Goal: Information Seeking & Learning: Learn about a topic

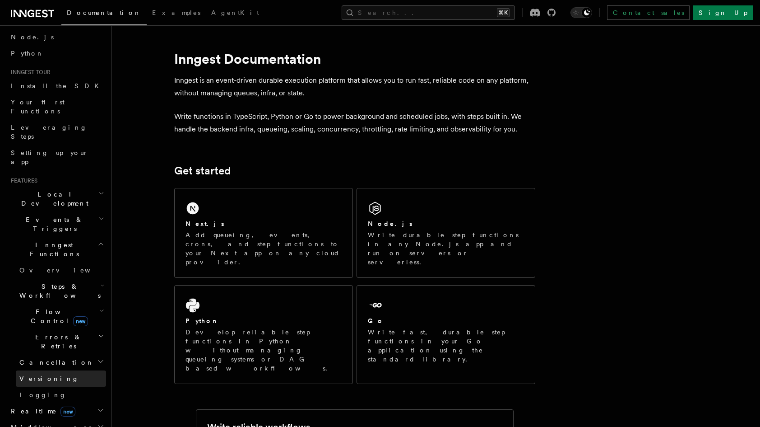
scroll to position [54, 0]
click at [71, 401] on h2 "Realtime new" at bounding box center [56, 409] width 99 height 16
click at [45, 422] on span "Overview" at bounding box center [65, 425] width 93 height 7
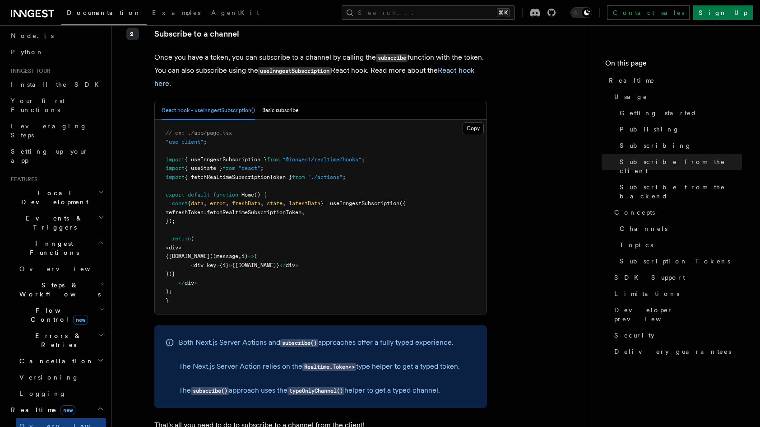
scroll to position [1426, 0]
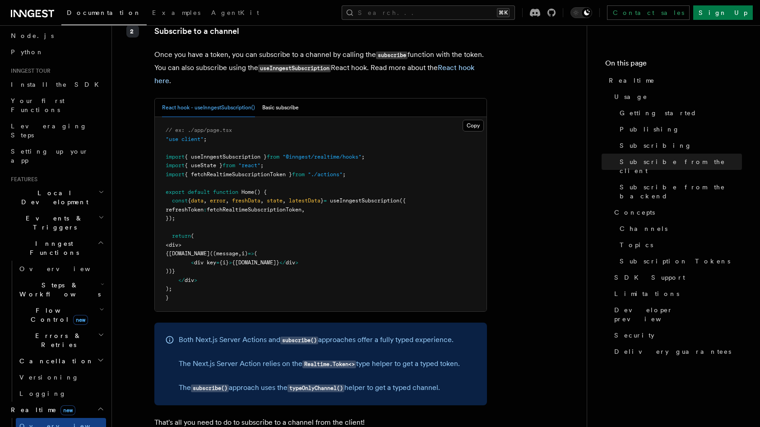
click at [46, 15] on icon at bounding box center [32, 13] width 43 height 11
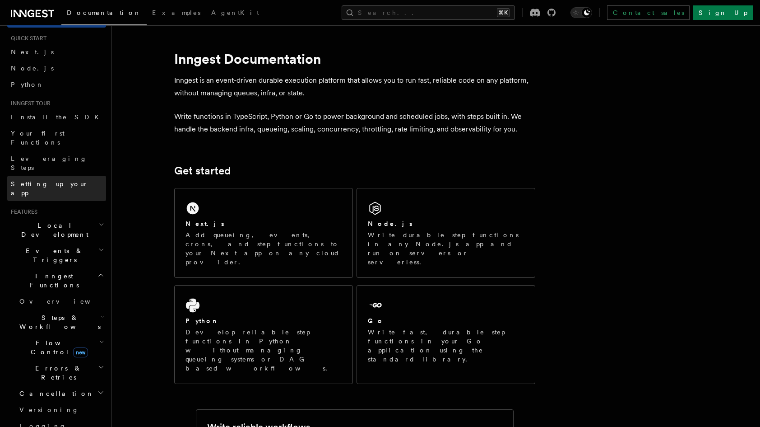
scroll to position [22, 0]
click at [44, 178] on span "Setting up your app" at bounding box center [58, 187] width 95 height 18
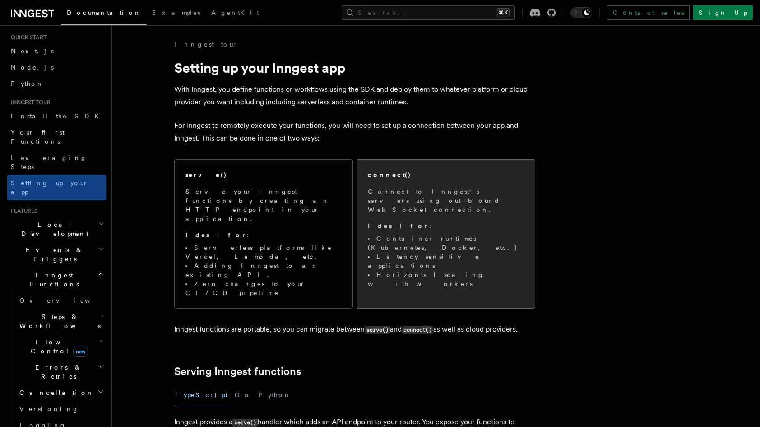
click at [445, 252] on li "Latency sensitive applications" at bounding box center [446, 261] width 156 height 18
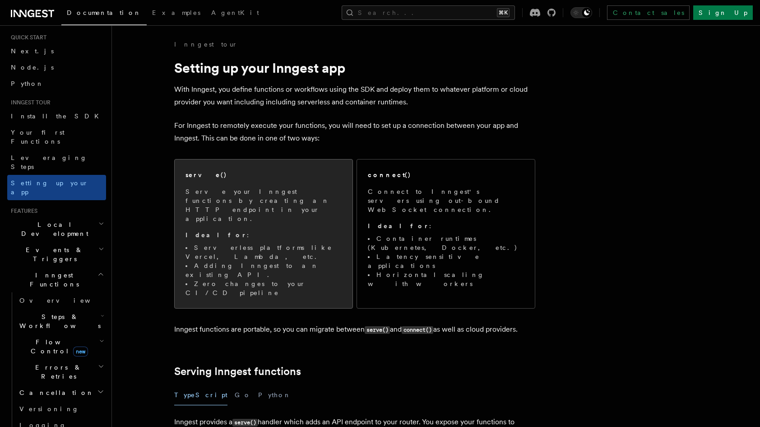
click at [239, 243] on li "Serverless platforms like Vercel, Lambda, etc." at bounding box center [264, 252] width 156 height 18
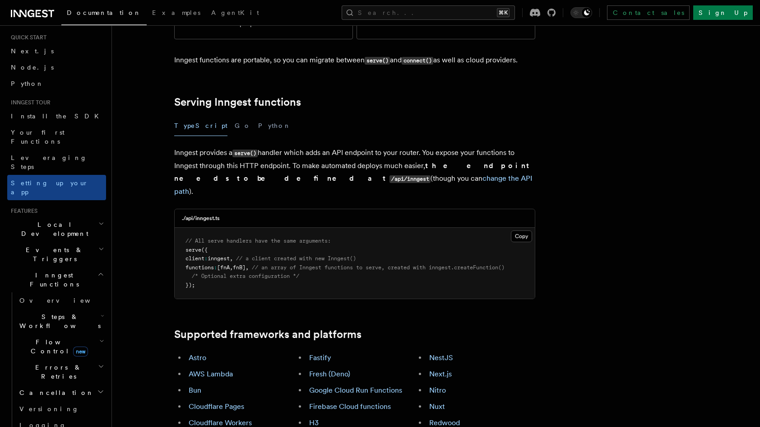
scroll to position [276, 0]
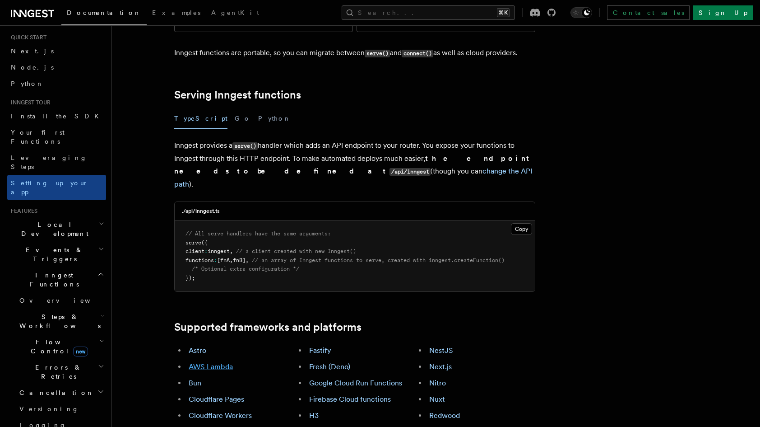
click at [207, 362] on link "AWS Lambda" at bounding box center [211, 366] width 44 height 9
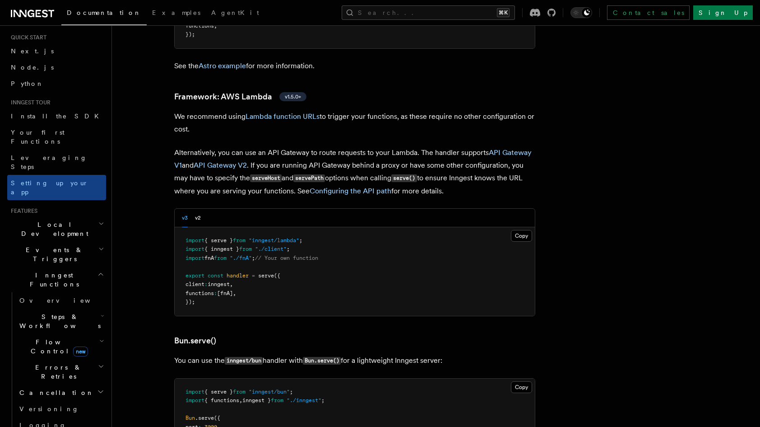
scroll to position [899, 0]
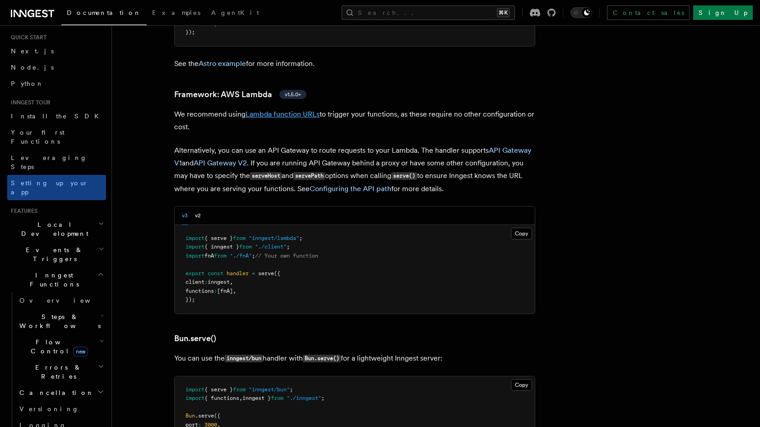
click at [291, 110] on link "Lambda function URLs" at bounding box center [283, 114] width 74 height 9
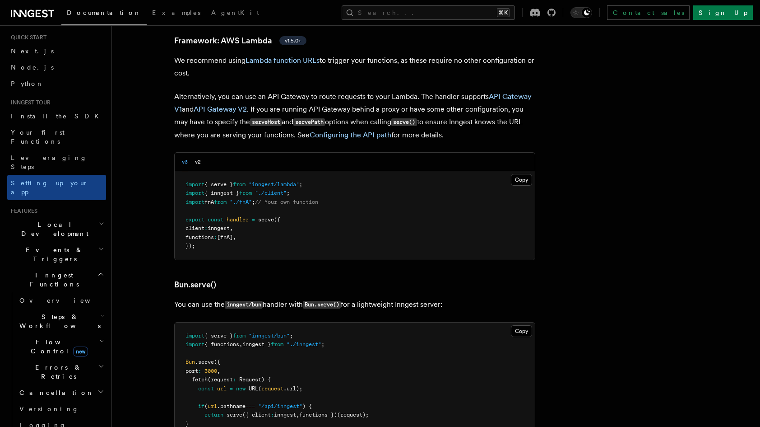
scroll to position [953, 0]
click at [200, 152] on button "v2" at bounding box center [198, 161] width 6 height 19
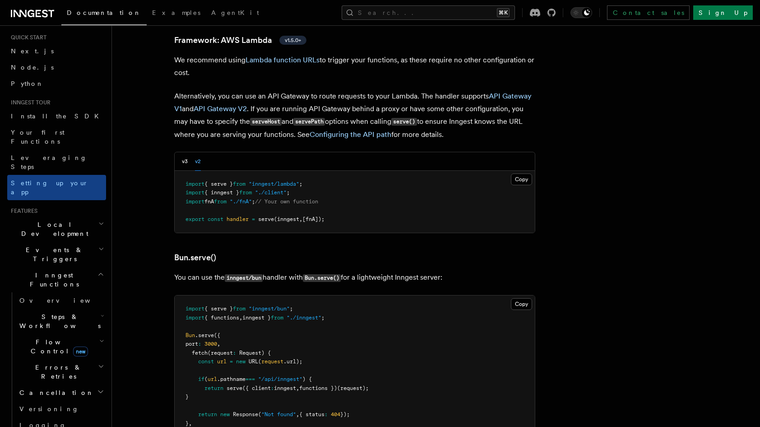
click at [195, 152] on button "v2" at bounding box center [198, 161] width 6 height 19
click at [186, 152] on button "v3" at bounding box center [185, 161] width 6 height 19
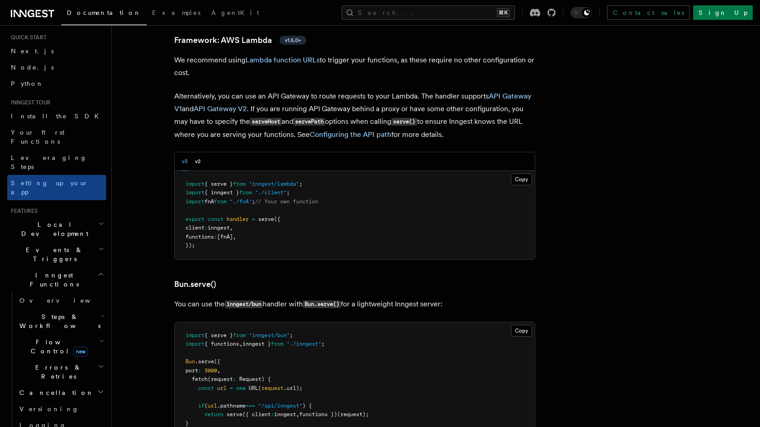
click at [289, 183] on pre "import { serve } from "inngest/lambda" ; import { inngest } from "./client" ; i…" at bounding box center [355, 215] width 360 height 88
click at [308, 197] on pre "import { serve } from "inngest/lambda" ; import { inngest } from "./client" ; i…" at bounding box center [355, 215] width 360 height 88
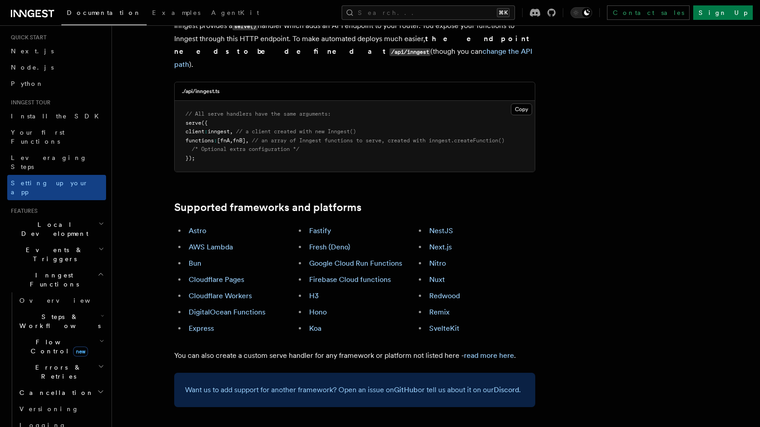
scroll to position [397, 0]
click at [198, 225] on link "Astro" at bounding box center [198, 229] width 18 height 9
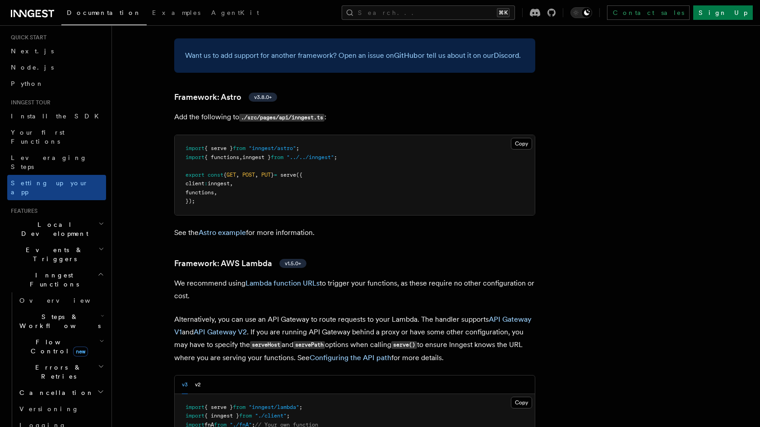
scroll to position [733, 0]
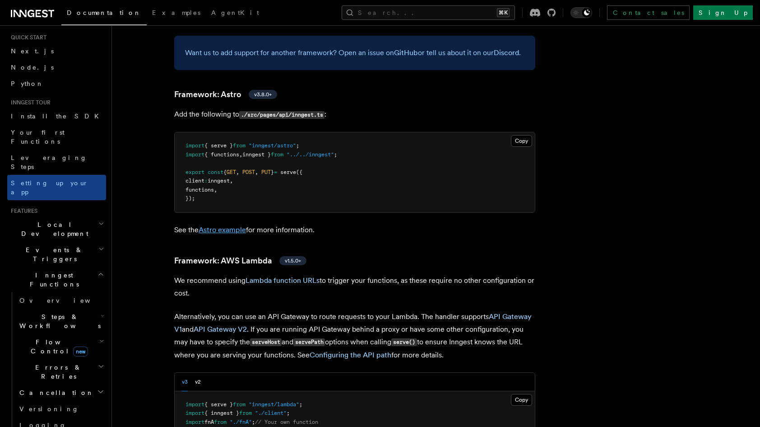
click at [224, 225] on link "Astro example" at bounding box center [222, 229] width 47 height 9
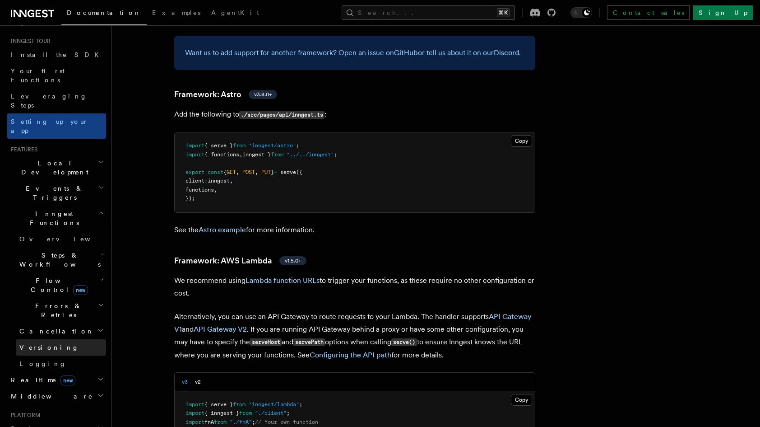
scroll to position [84, 0]
click at [38, 325] on span "Cancellation" at bounding box center [55, 329] width 78 height 9
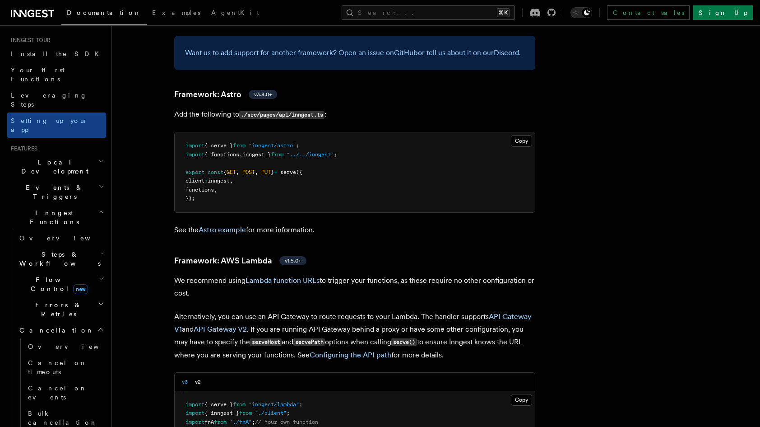
click at [58, 322] on h2 "Cancellation" at bounding box center [61, 330] width 90 height 16
click at [49, 275] on span "Flow Control new" at bounding box center [58, 284] width 84 height 18
click at [45, 301] on span "Overview" at bounding box center [74, 304] width 93 height 7
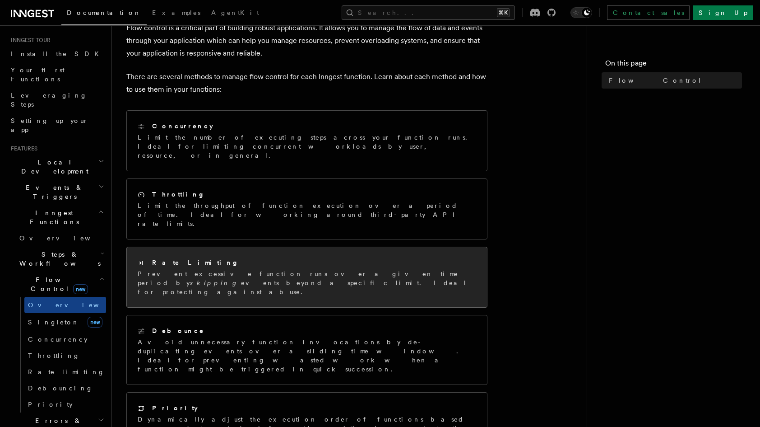
scroll to position [62, 0]
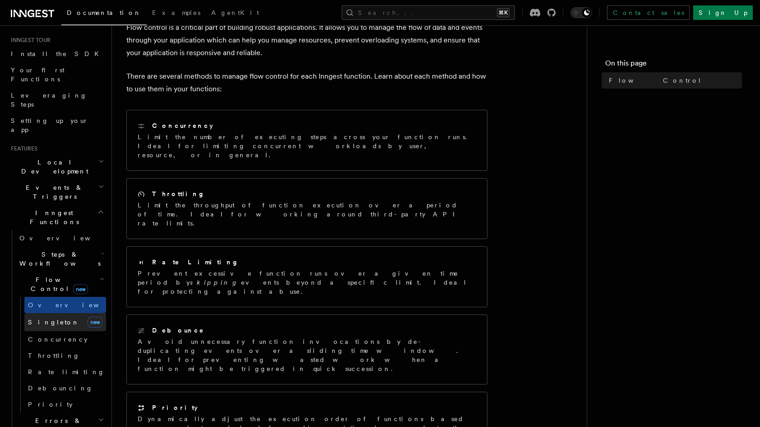
click at [46, 318] on span "Singleton" at bounding box center [53, 321] width 51 height 7
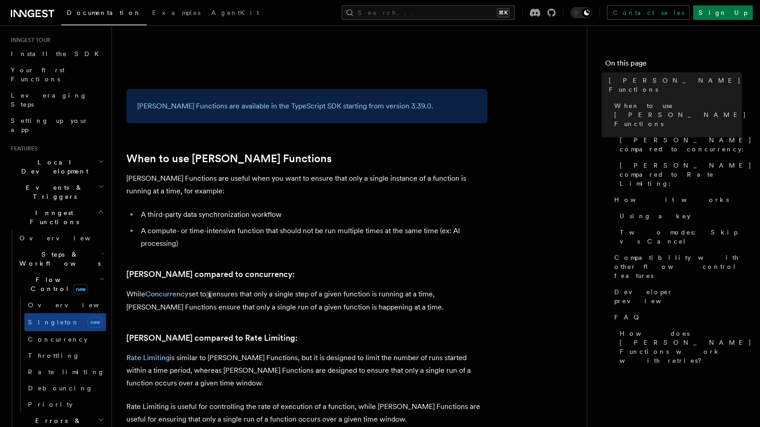
scroll to position [305, 0]
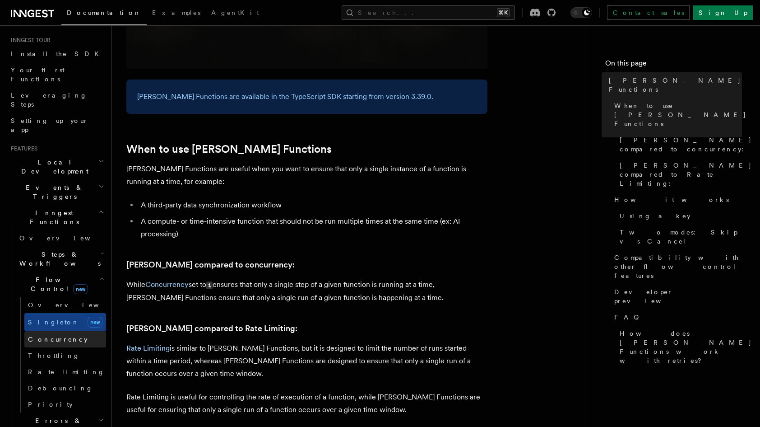
click at [53, 335] on span "Concurrency" at bounding box center [58, 338] width 60 height 7
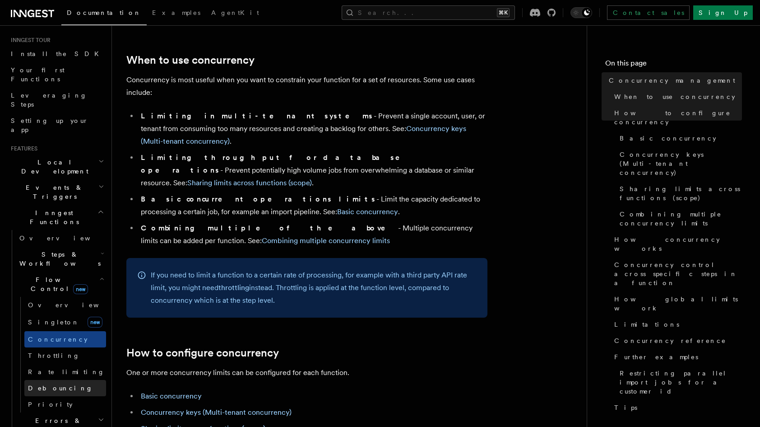
scroll to position [200, 0]
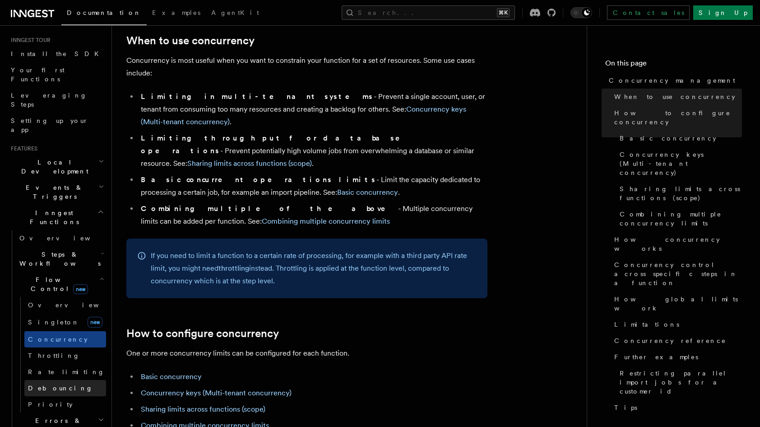
click at [49, 384] on span "Debouncing" at bounding box center [60, 387] width 65 height 7
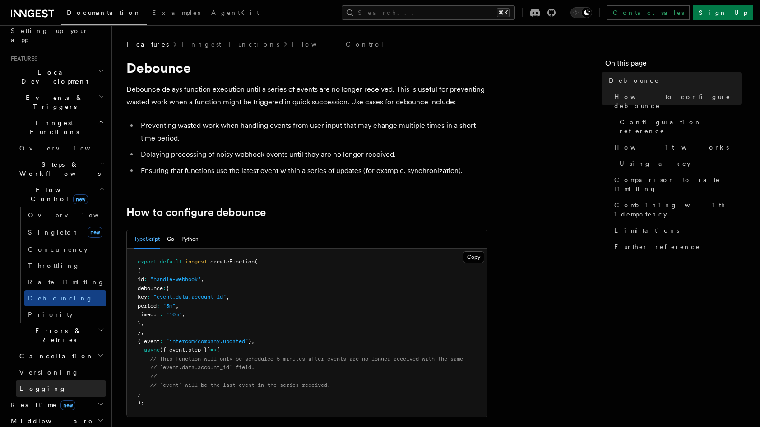
scroll to position [175, 0]
click at [43, 322] on h2 "Errors & Retries" at bounding box center [61, 334] width 90 height 25
click at [51, 352] on span "Overview" at bounding box center [74, 355] width 93 height 7
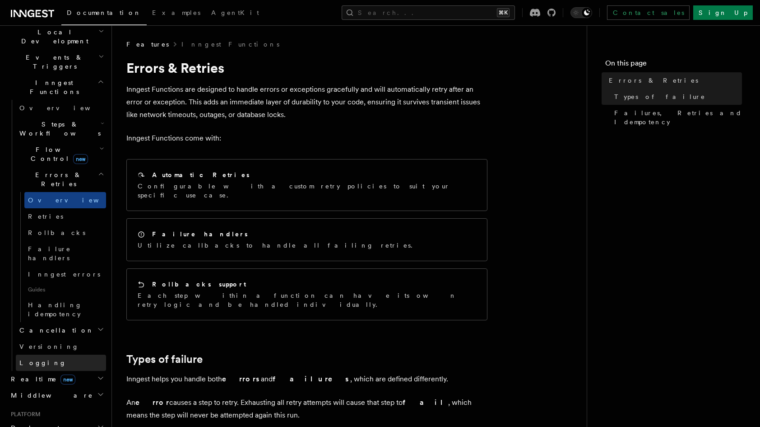
scroll to position [219, 0]
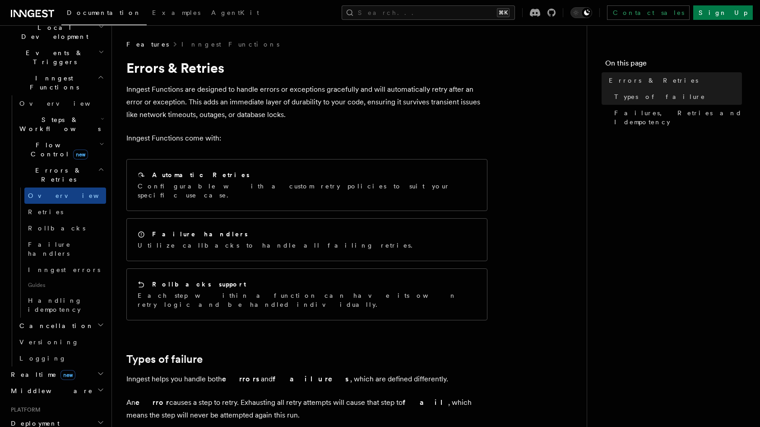
click at [43, 321] on span "Cancellation" at bounding box center [55, 325] width 78 height 9
click at [32, 426] on link "Versioning" at bounding box center [61, 434] width 90 height 16
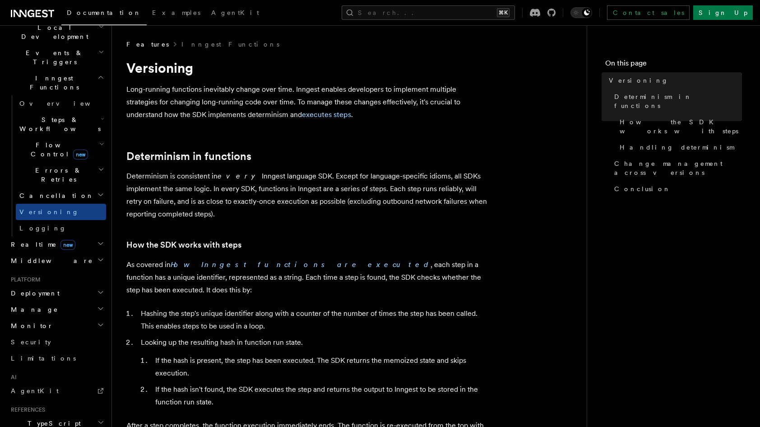
click at [15, 240] on span "Realtime new" at bounding box center [41, 244] width 68 height 9
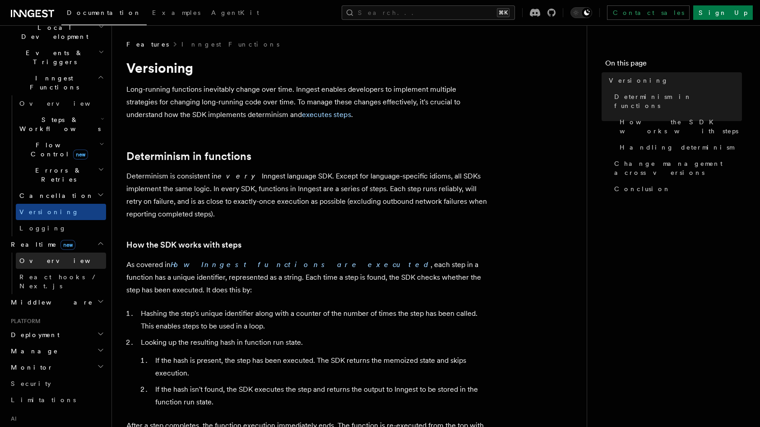
click at [40, 252] on link "Overview" at bounding box center [61, 260] width 90 height 16
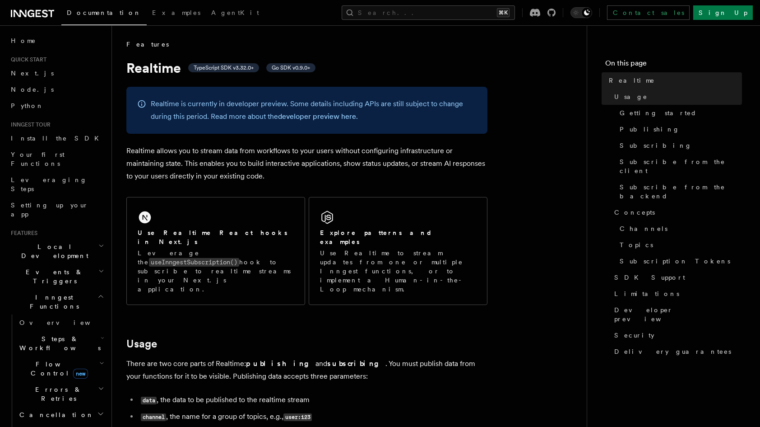
click at [54, 267] on span "Events & Triggers" at bounding box center [52, 276] width 91 height 18
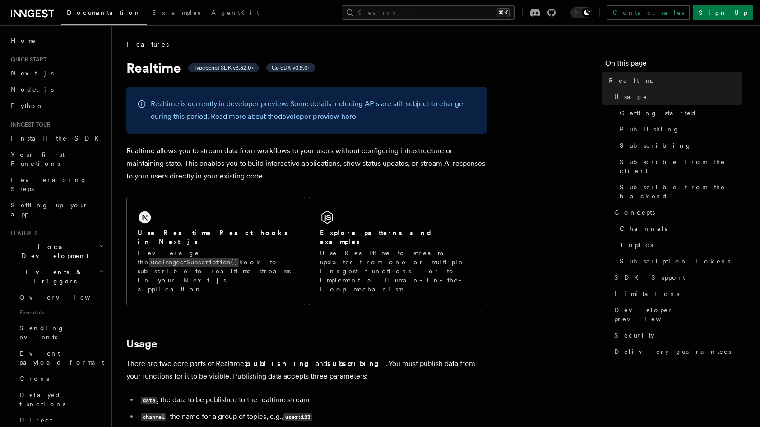
click at [60, 264] on h2 "Events & Triggers" at bounding box center [56, 276] width 99 height 25
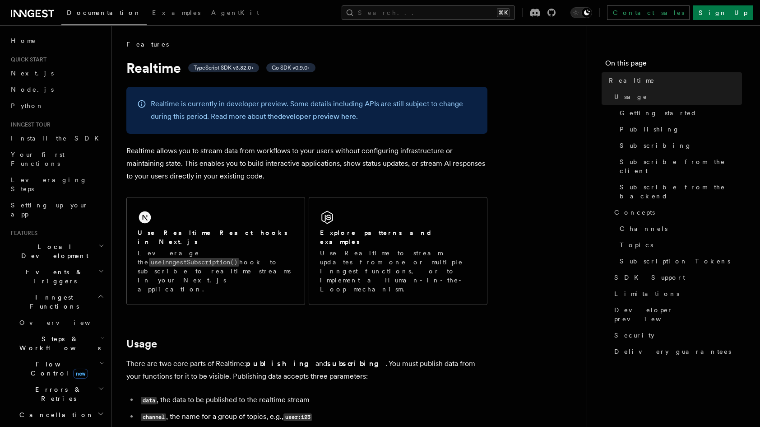
click at [42, 242] on span "Local Development" at bounding box center [52, 251] width 91 height 18
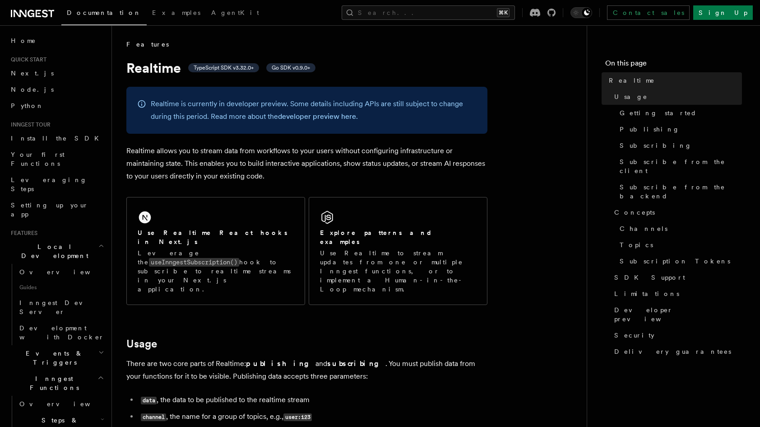
click at [48, 348] on span "Events & Triggers" at bounding box center [52, 357] width 91 height 18
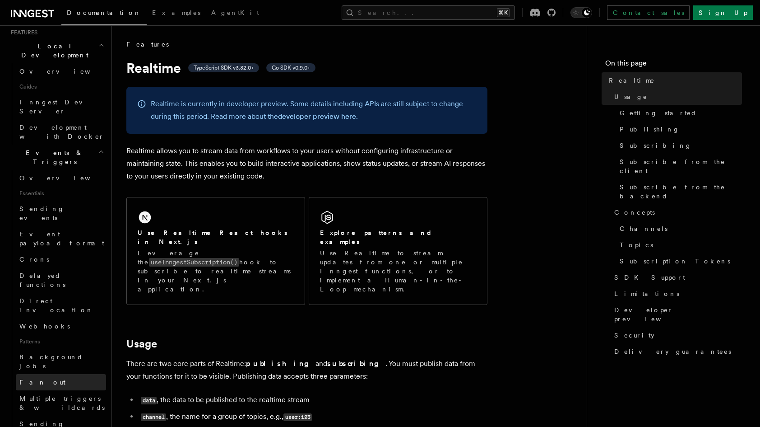
scroll to position [201, 0]
click at [73, 419] on span "Sending events from functions" at bounding box center [52, 431] width 67 height 25
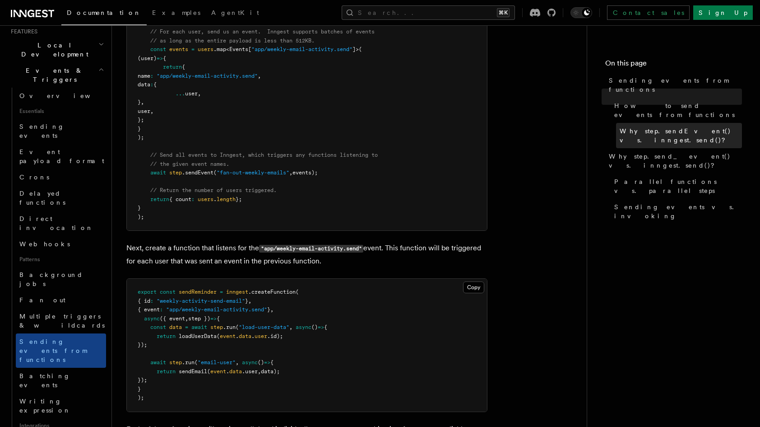
scroll to position [545, 0]
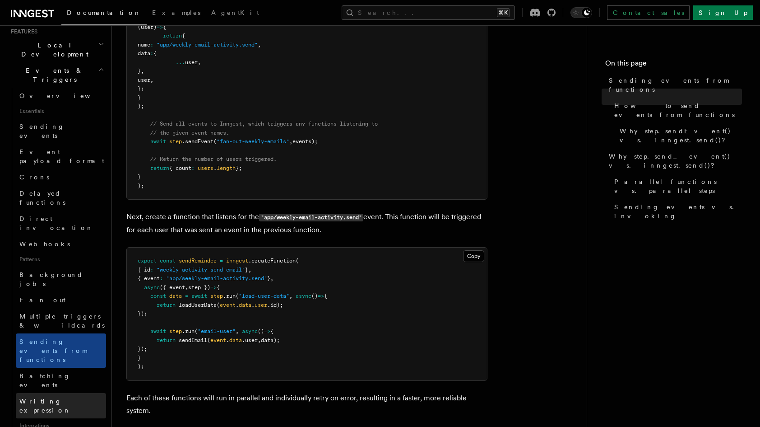
click at [45, 397] on span "Writing expression" at bounding box center [44, 405] width 51 height 16
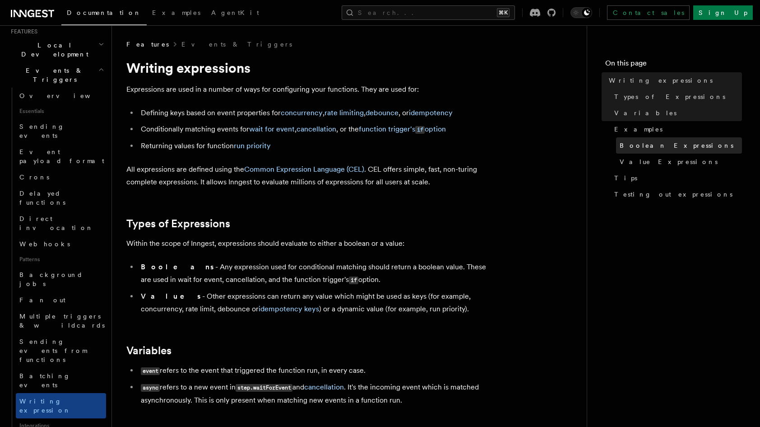
click at [665, 144] on span "Boolean Expressions" at bounding box center [677, 145] width 114 height 9
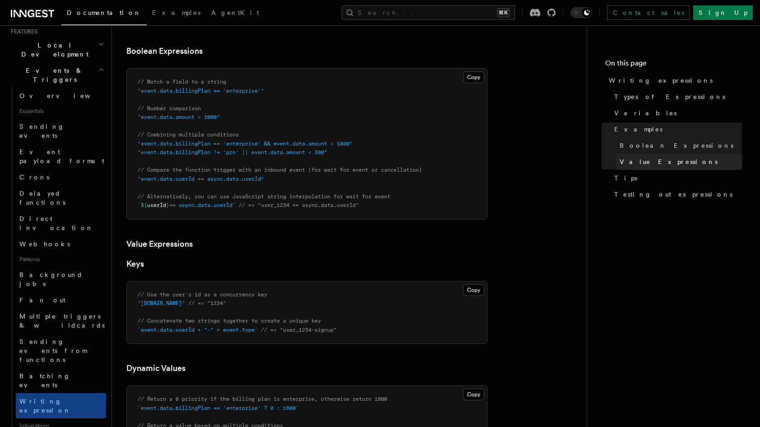
scroll to position [470, 0]
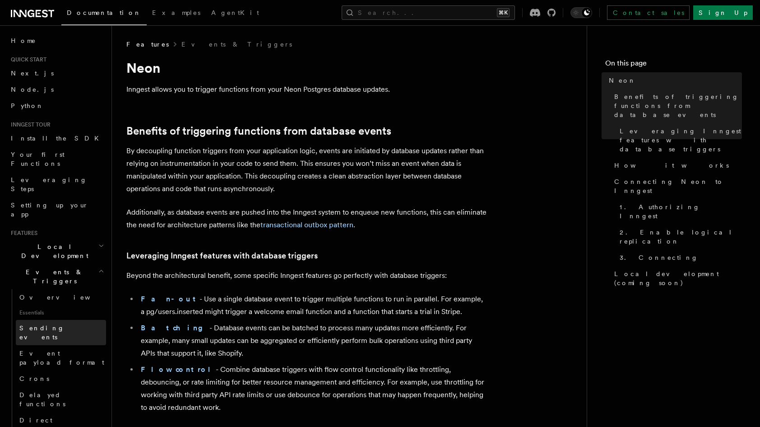
click at [38, 324] on span "Sending events" at bounding box center [41, 332] width 45 height 16
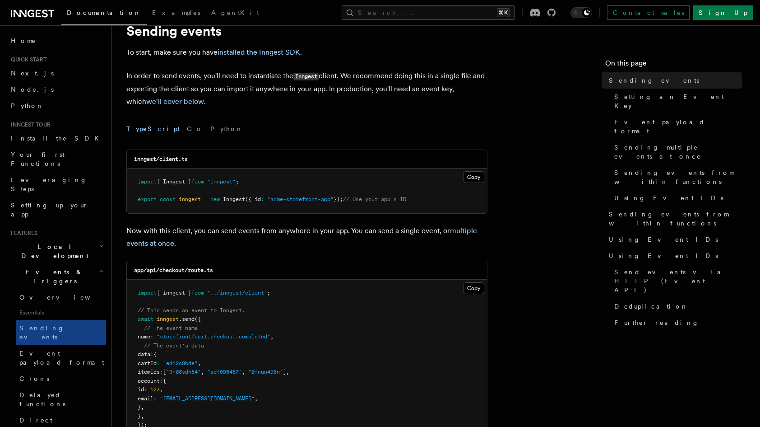
scroll to position [34, 0]
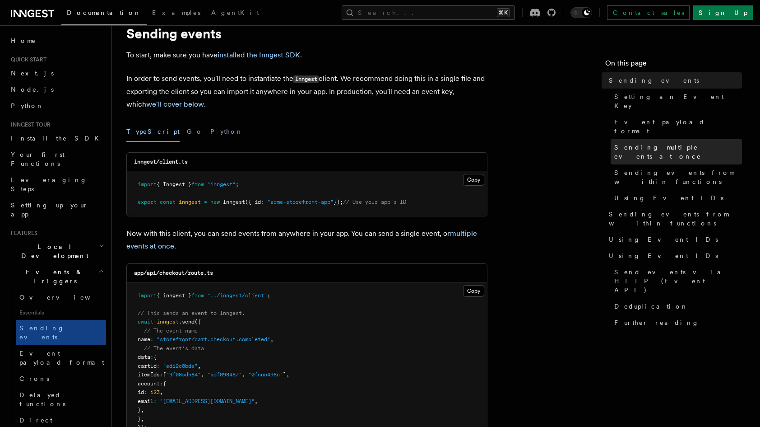
click at [671, 143] on span "Sending multiple events at once" at bounding box center [678, 152] width 128 height 18
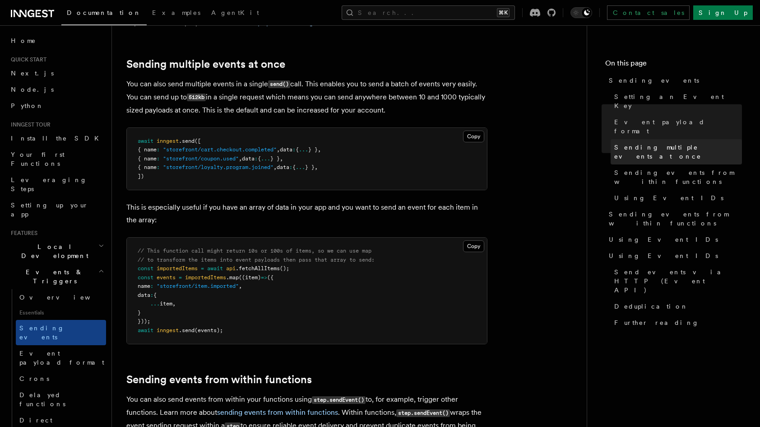
scroll to position [1058, 0]
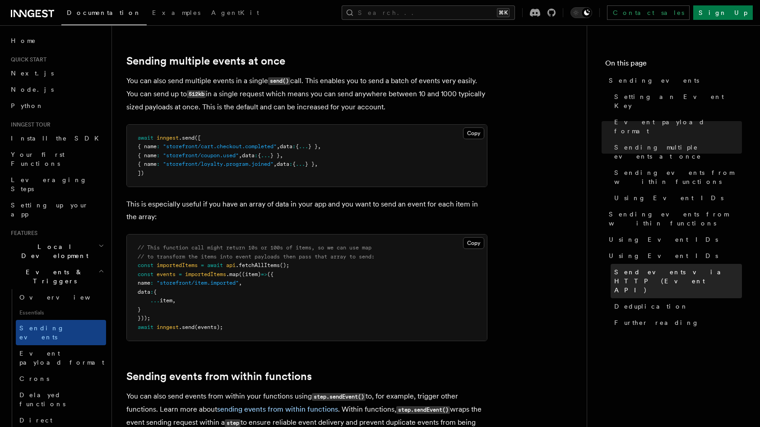
click at [668, 267] on span "Send events via HTTP (Event API)" at bounding box center [678, 280] width 128 height 27
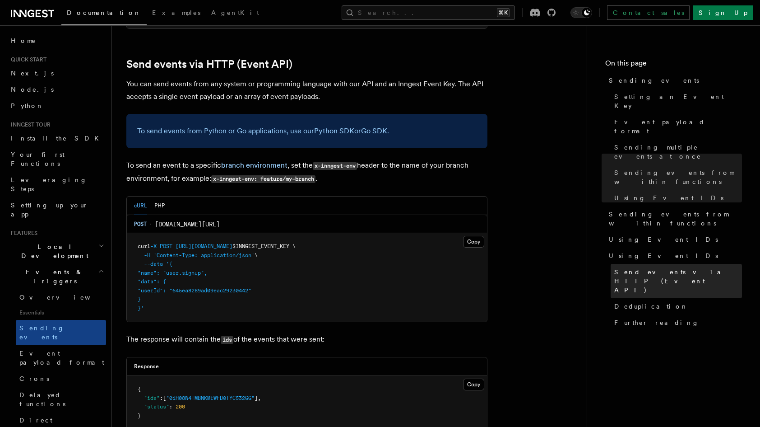
scroll to position [1870, 0]
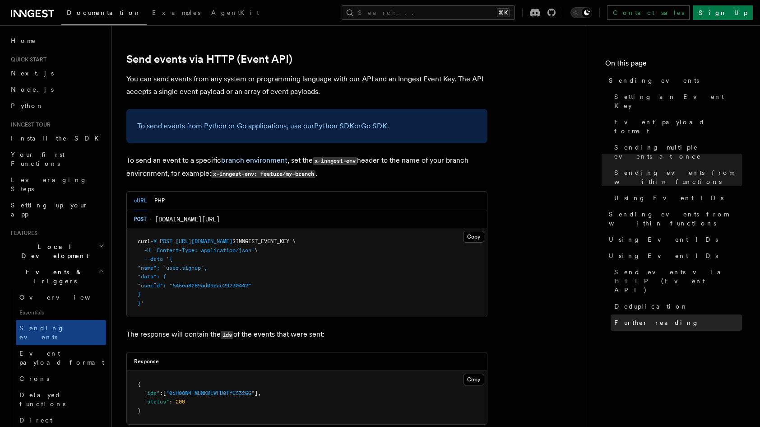
click at [654, 318] on span "Further reading" at bounding box center [656, 322] width 85 height 9
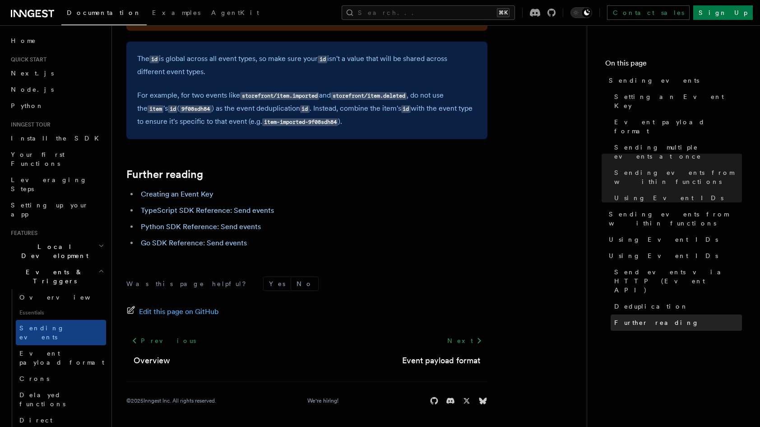
scroll to position [2566, 0]
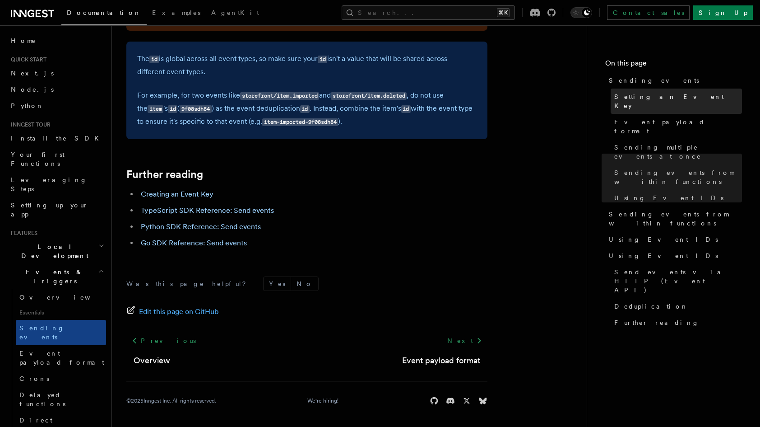
click at [640, 97] on span "Setting an Event Key" at bounding box center [678, 101] width 128 height 18
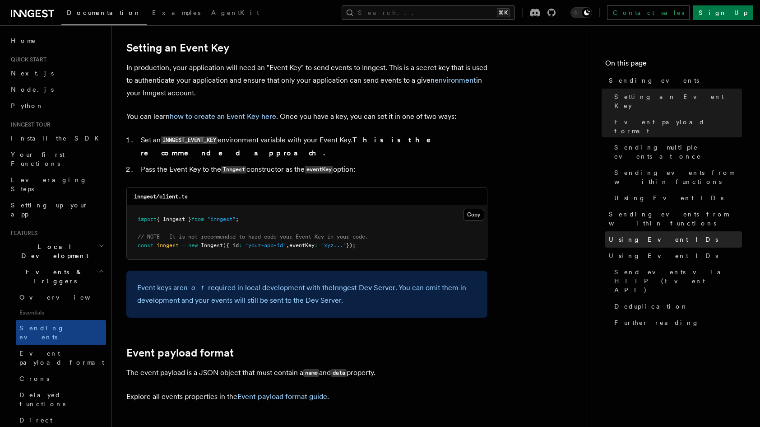
scroll to position [680, 0]
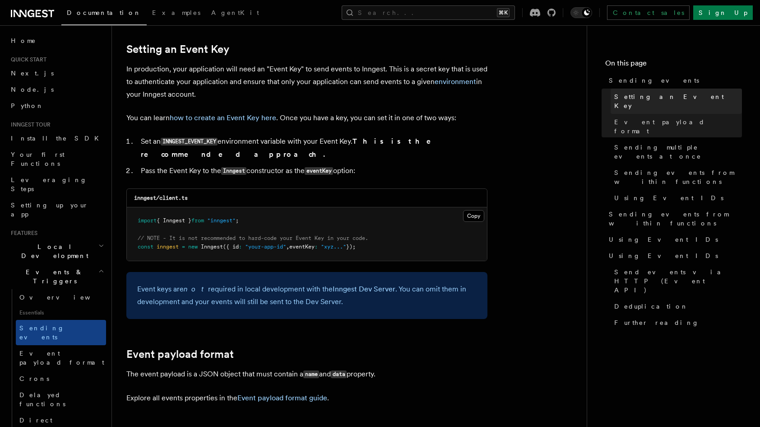
click at [647, 95] on span "Setting an Event Key" at bounding box center [678, 101] width 128 height 18
click at [656, 117] on span "Event payload format" at bounding box center [678, 126] width 128 height 18
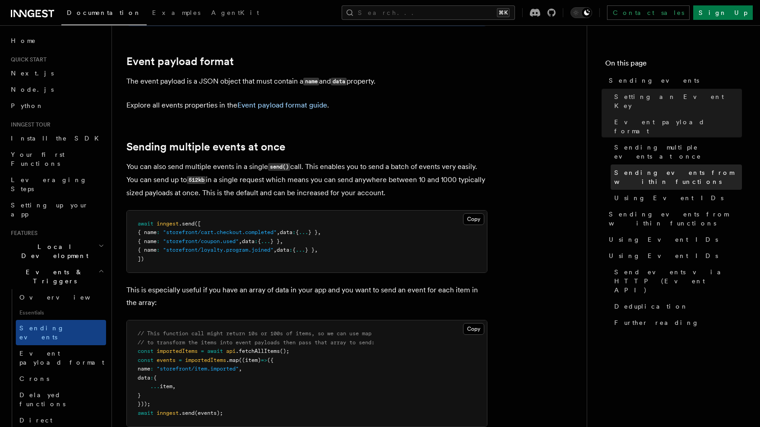
scroll to position [972, 0]
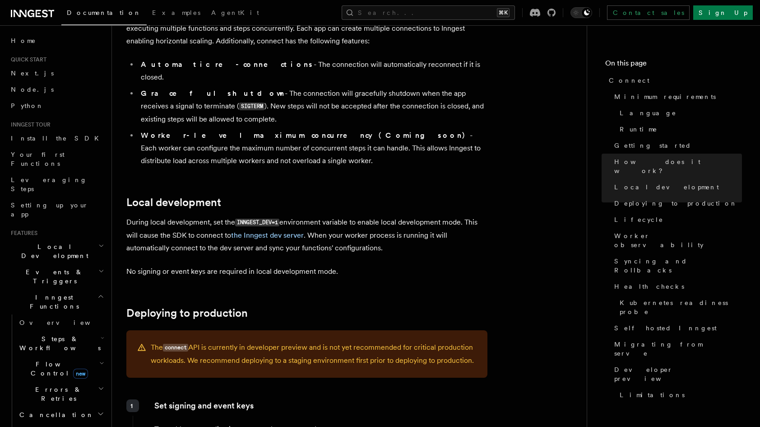
scroll to position [999, 0]
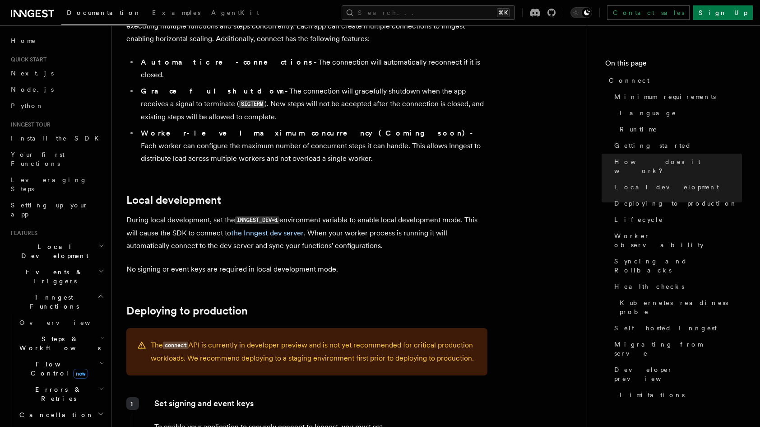
click at [208, 127] on li "Worker-level maximum concurrency (Coming soon) - Each worker can configure the …" at bounding box center [312, 146] width 349 height 38
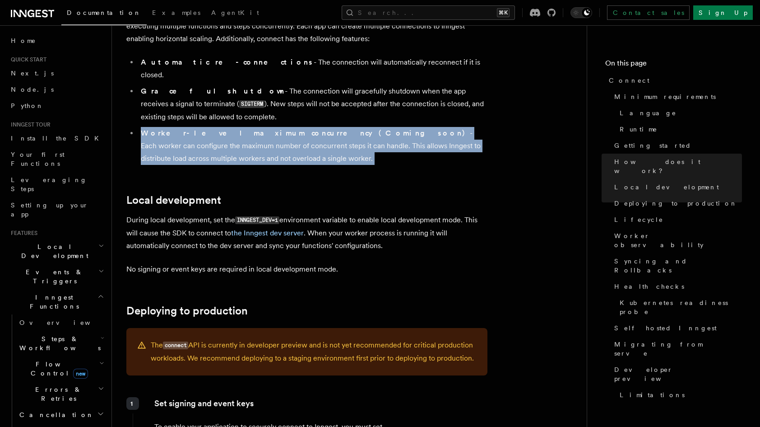
click at [208, 127] on li "Worker-level maximum concurrency (Coming soon) - Each worker can configure the …" at bounding box center [312, 146] width 349 height 38
copy article "Worker-level maximum concurrency (Coming soon) - Each worker can configure the …"
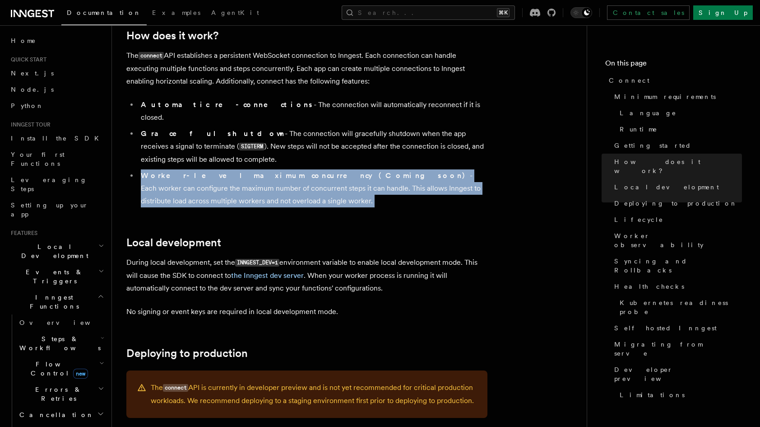
scroll to position [935, 0]
